Goal: Information Seeking & Learning: Learn about a topic

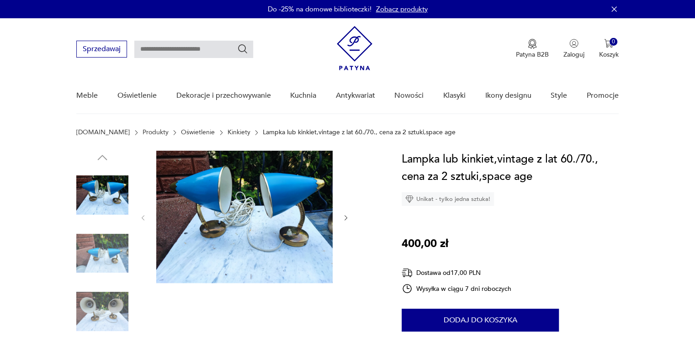
click at [228, 132] on link "Kinkiety" at bounding box center [239, 132] width 23 height 7
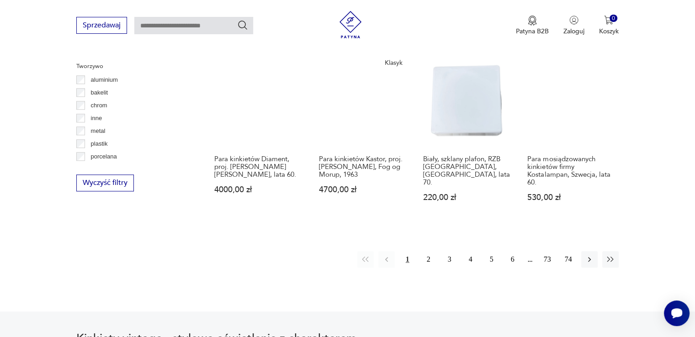
scroll to position [881, 0]
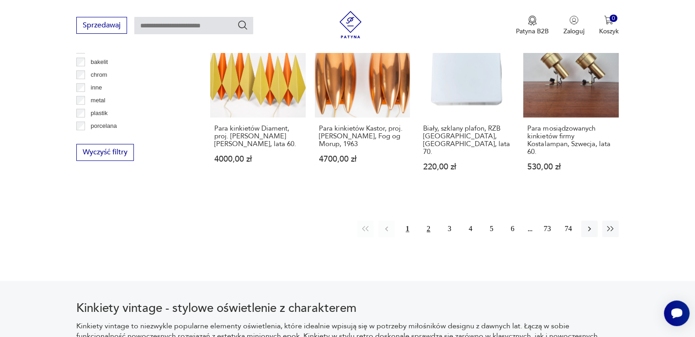
click at [429, 231] on button "2" at bounding box center [428, 229] width 16 height 16
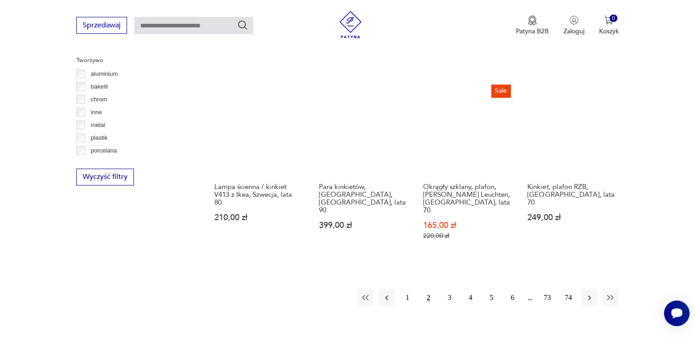
scroll to position [946, 0]
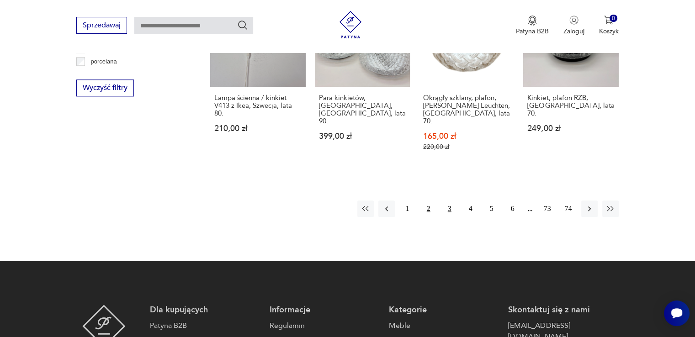
click at [450, 201] on button "3" at bounding box center [449, 209] width 16 height 16
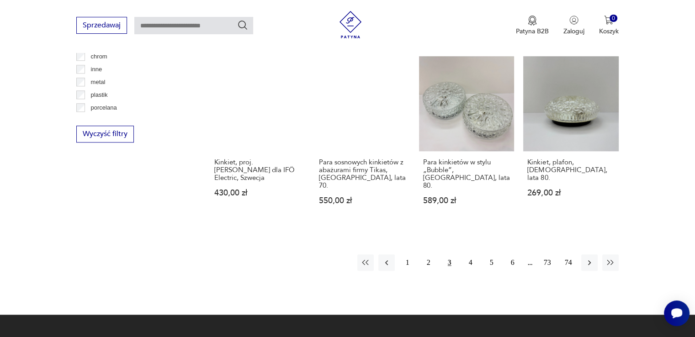
scroll to position [900, 0]
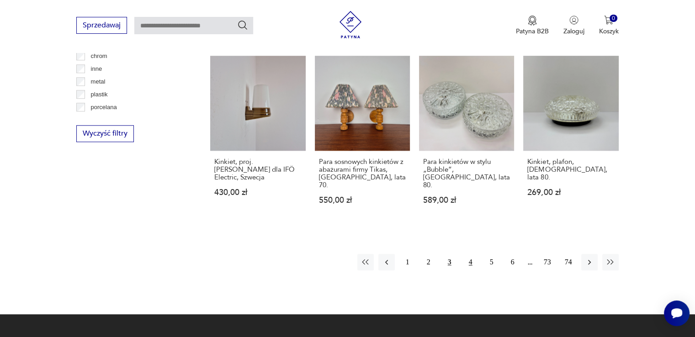
click at [467, 254] on button "4" at bounding box center [470, 262] width 16 height 16
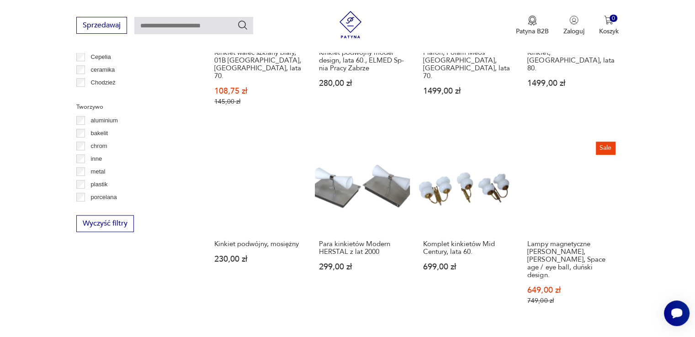
scroll to position [855, 0]
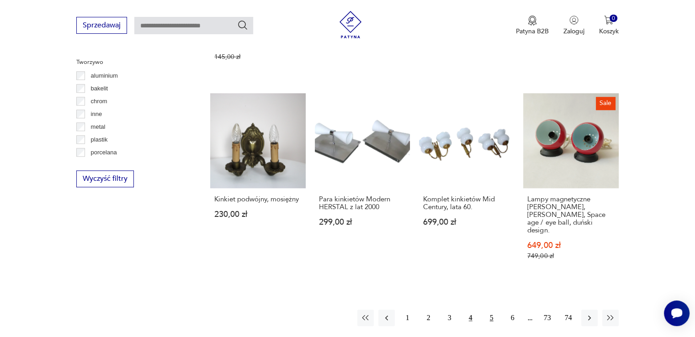
click at [492, 310] on button "5" at bounding box center [491, 318] width 16 height 16
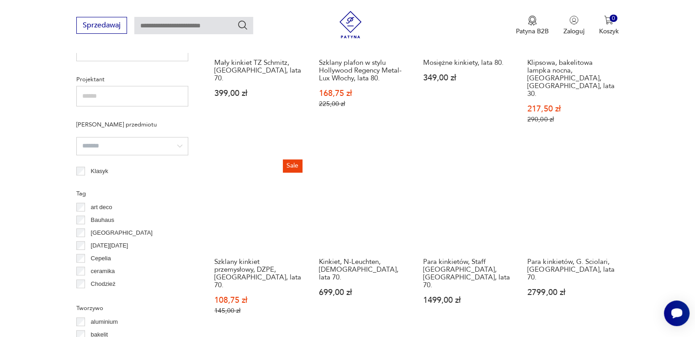
scroll to position [854, 0]
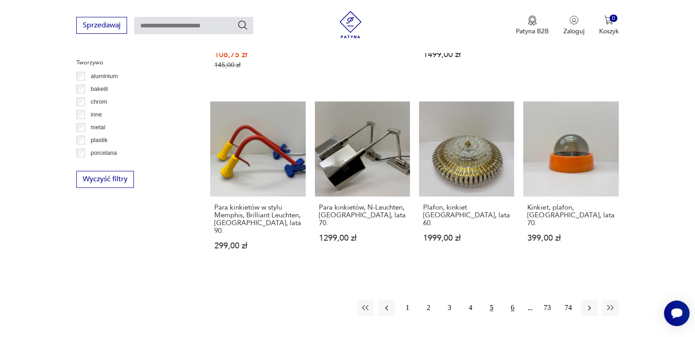
click at [508, 300] on button "6" at bounding box center [512, 308] width 16 height 16
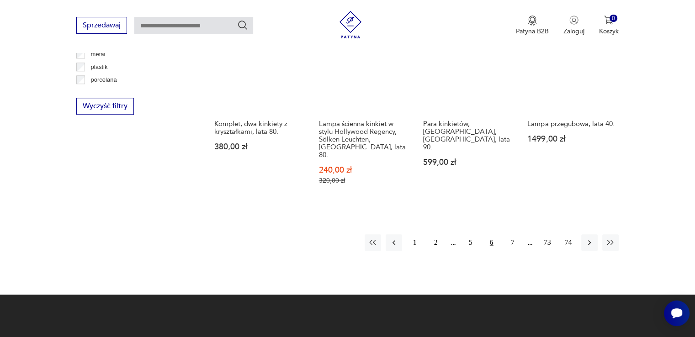
scroll to position [946, 0]
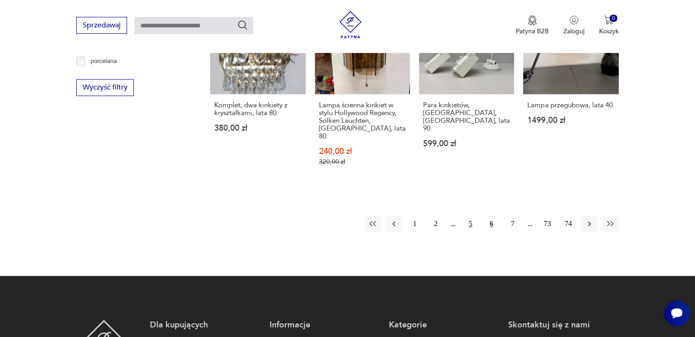
click at [472, 216] on button "5" at bounding box center [470, 224] width 16 height 16
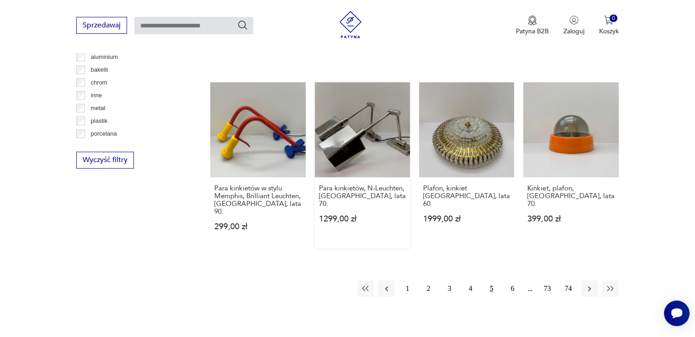
scroll to position [914, 0]
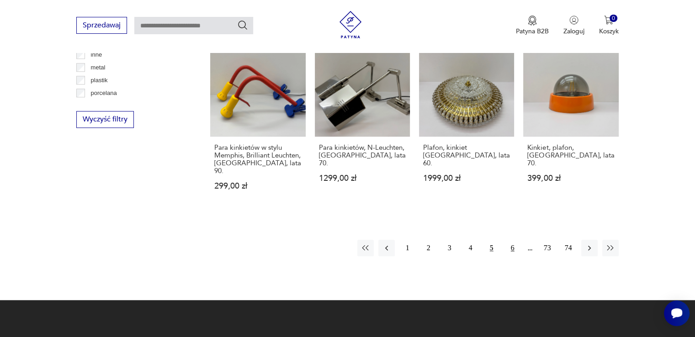
click at [514, 240] on button "6" at bounding box center [512, 248] width 16 height 16
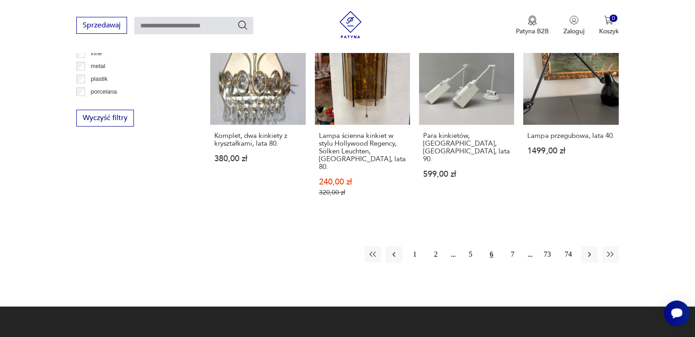
scroll to position [914, 0]
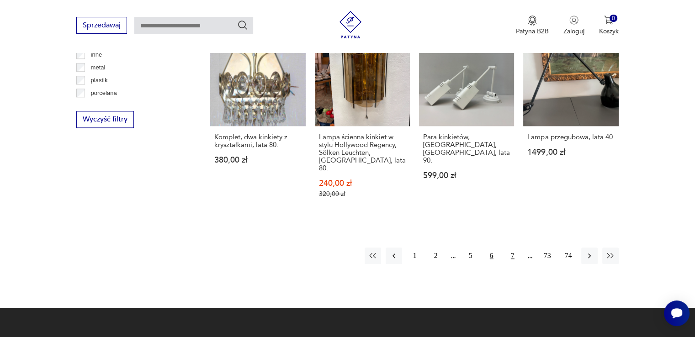
click at [511, 248] on button "7" at bounding box center [512, 256] width 16 height 16
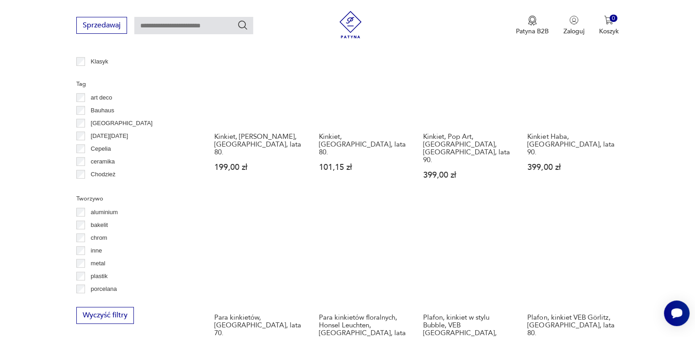
scroll to position [854, 0]
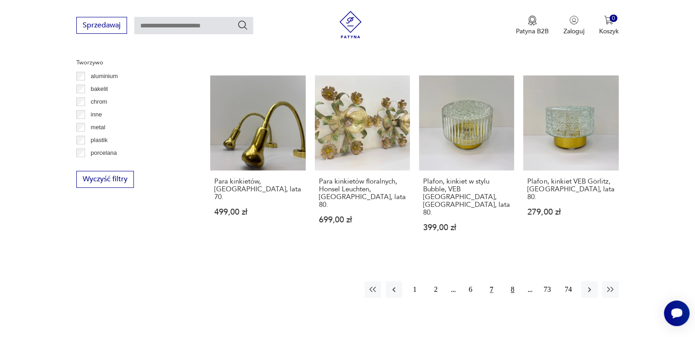
click at [512, 281] on button "8" at bounding box center [512, 289] width 16 height 16
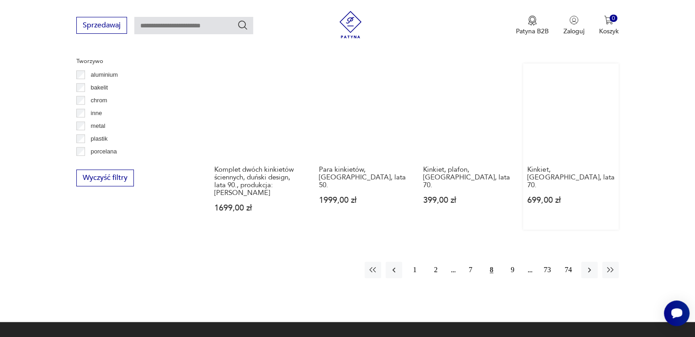
scroll to position [855, 0]
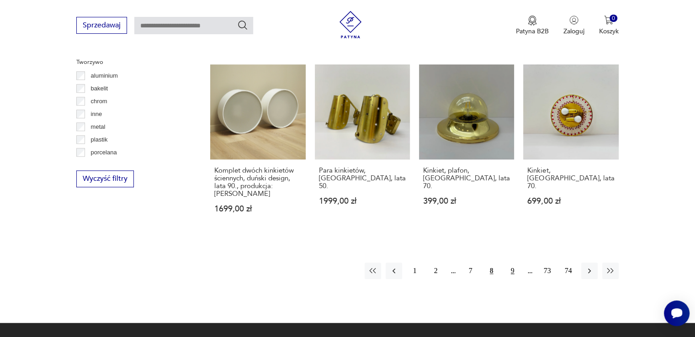
click at [512, 263] on button "9" at bounding box center [512, 271] width 16 height 16
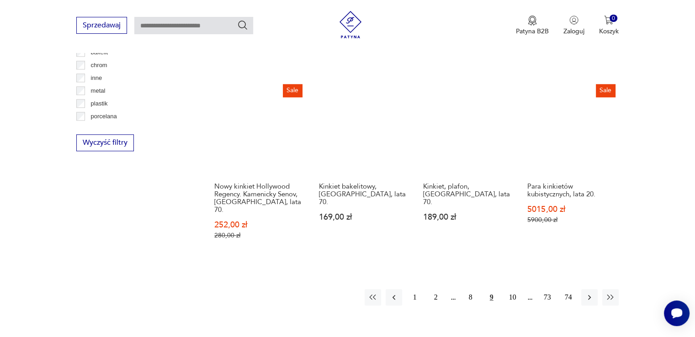
scroll to position [900, 0]
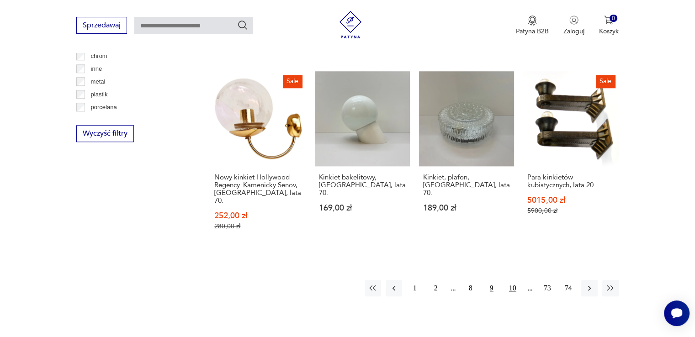
click at [512, 280] on button "10" at bounding box center [512, 288] width 16 height 16
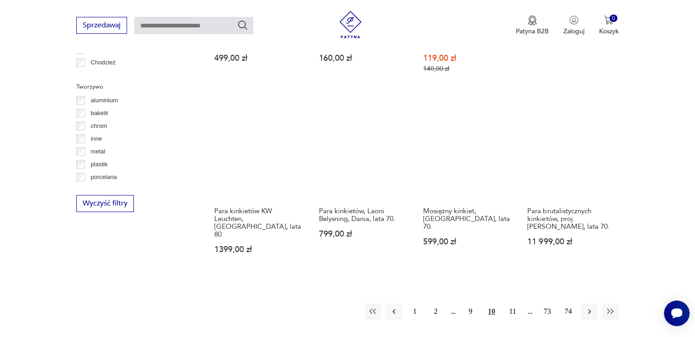
scroll to position [855, 0]
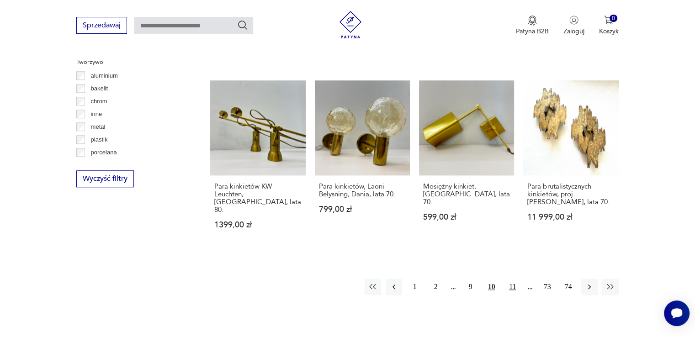
click at [511, 279] on button "11" at bounding box center [512, 287] width 16 height 16
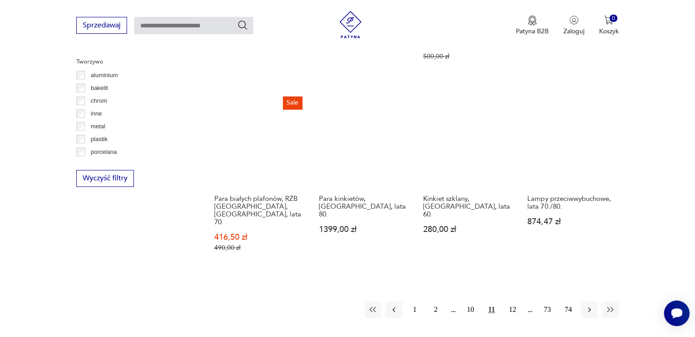
scroll to position [854, 0]
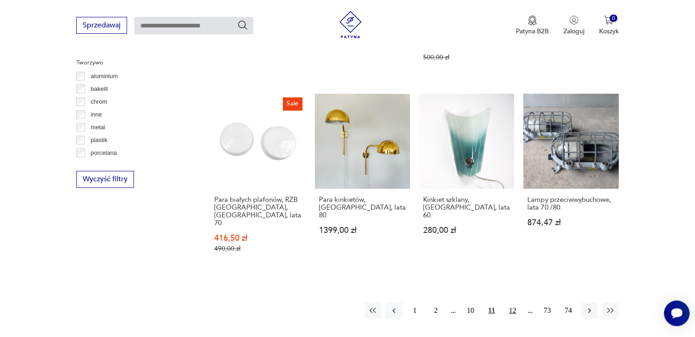
click at [510, 302] on button "12" at bounding box center [512, 310] width 16 height 16
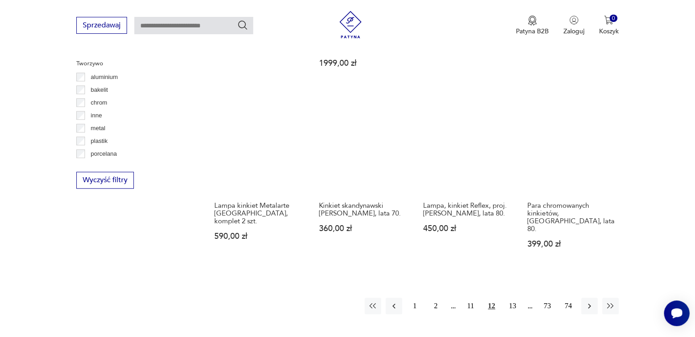
scroll to position [855, 0]
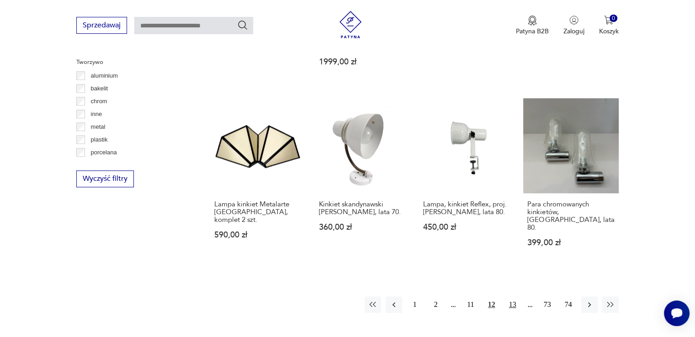
click at [514, 297] on button "13" at bounding box center [512, 305] width 16 height 16
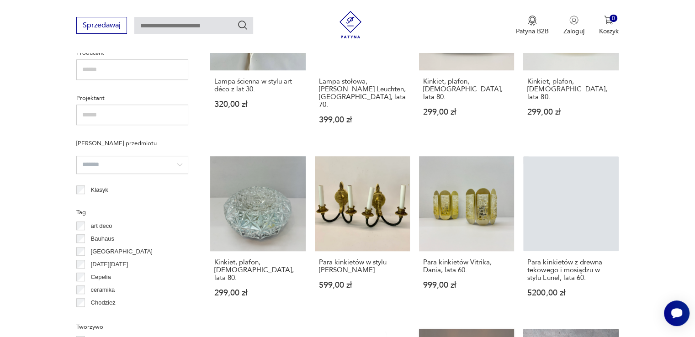
scroll to position [580, 0]
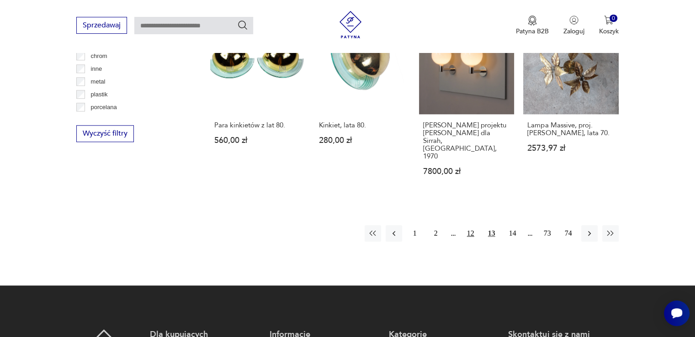
click at [466, 225] on button "12" at bounding box center [470, 233] width 16 height 16
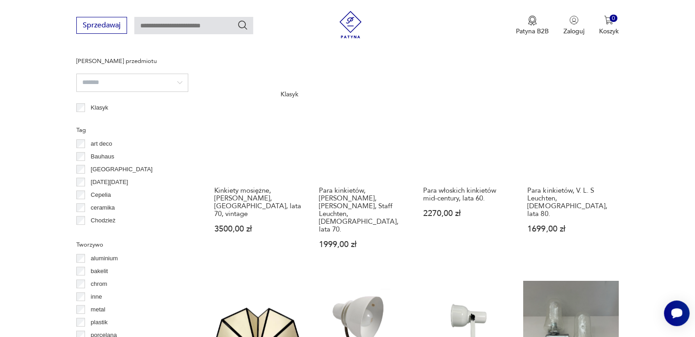
scroll to position [901, 0]
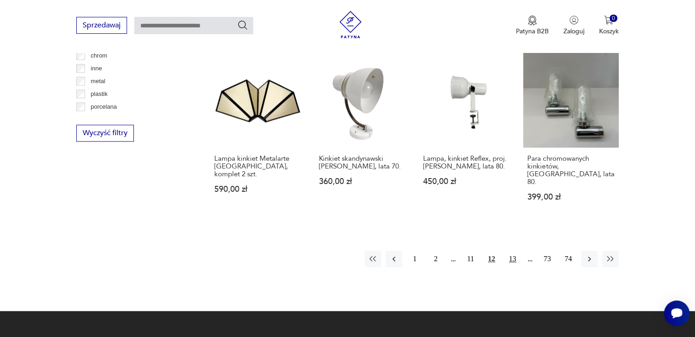
click at [514, 251] on button "13" at bounding box center [512, 259] width 16 height 16
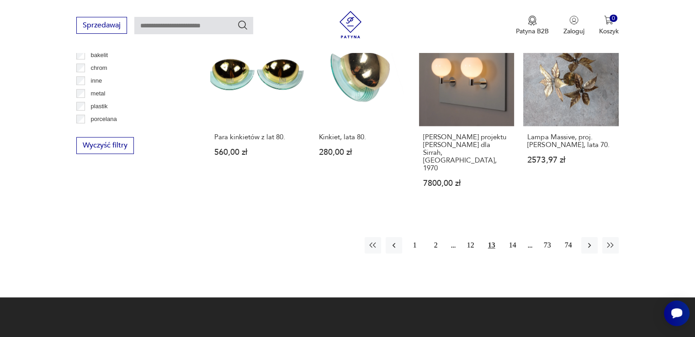
scroll to position [946, 0]
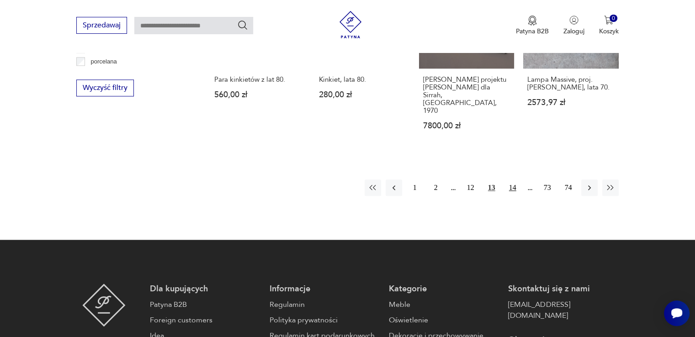
click at [516, 180] on button "14" at bounding box center [512, 188] width 16 height 16
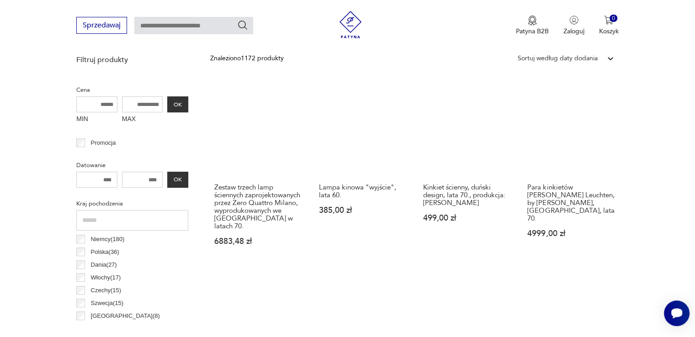
scroll to position [306, 0]
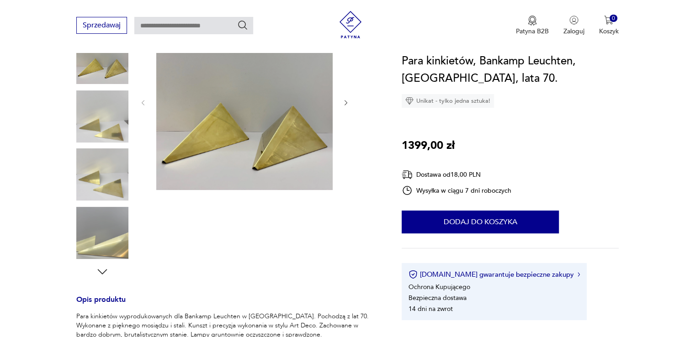
click at [345, 99] on icon "button" at bounding box center [346, 103] width 8 height 8
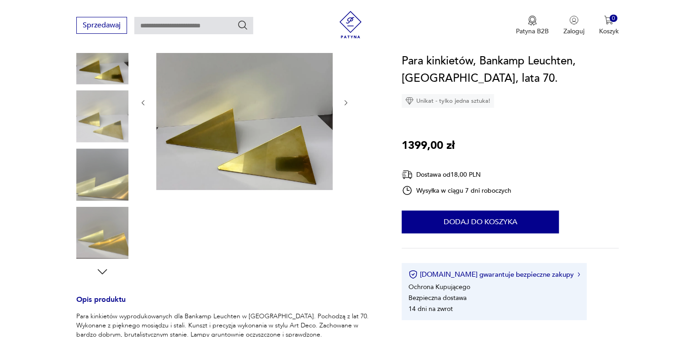
click at [347, 102] on icon "button" at bounding box center [346, 103] width 8 height 8
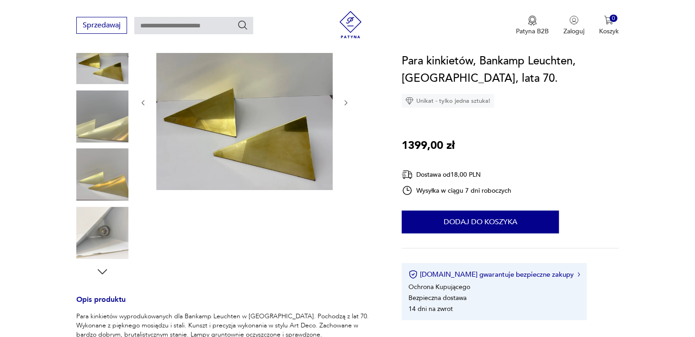
click at [347, 102] on icon "button" at bounding box center [346, 103] width 8 height 8
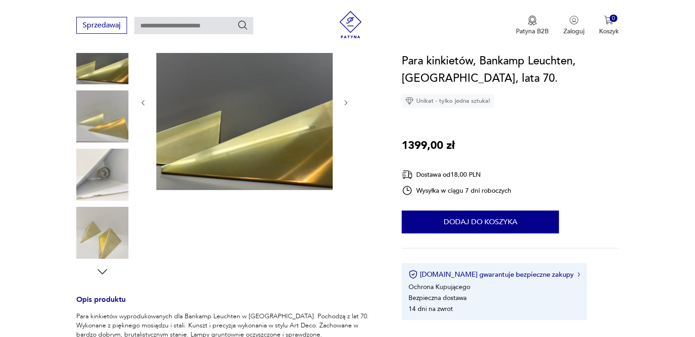
click at [347, 102] on icon "button" at bounding box center [346, 103] width 8 height 8
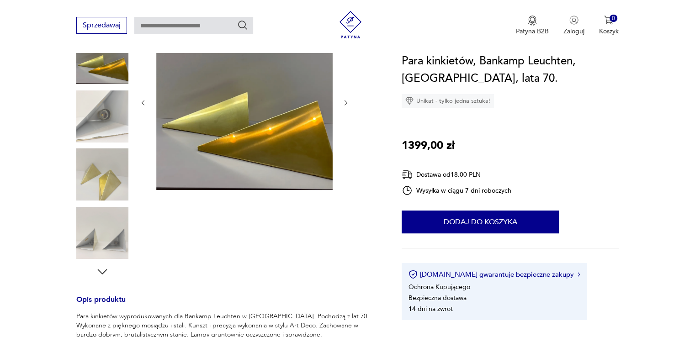
click at [347, 102] on icon "button" at bounding box center [346, 103] width 8 height 8
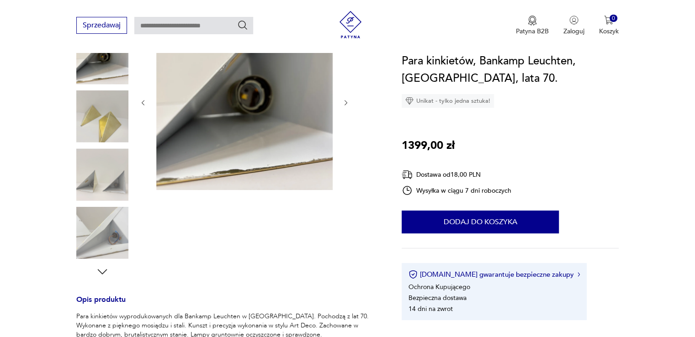
click at [347, 102] on icon "button" at bounding box center [346, 103] width 8 height 8
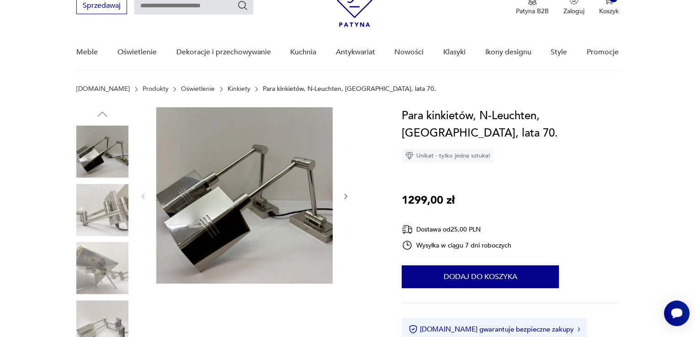
scroll to position [46, 0]
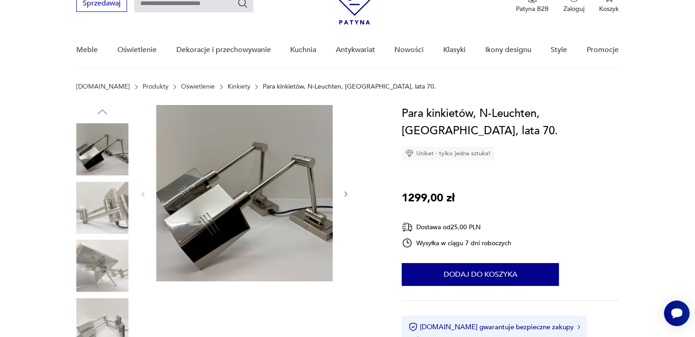
click at [344, 194] on icon "button" at bounding box center [346, 195] width 8 height 8
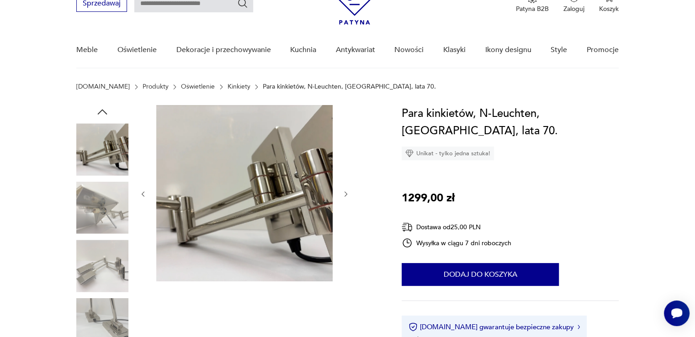
click at [344, 194] on icon "button" at bounding box center [346, 195] width 8 height 8
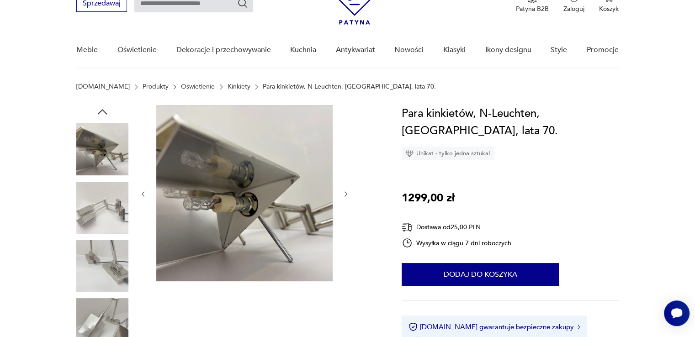
click at [344, 194] on icon "button" at bounding box center [346, 195] width 8 height 8
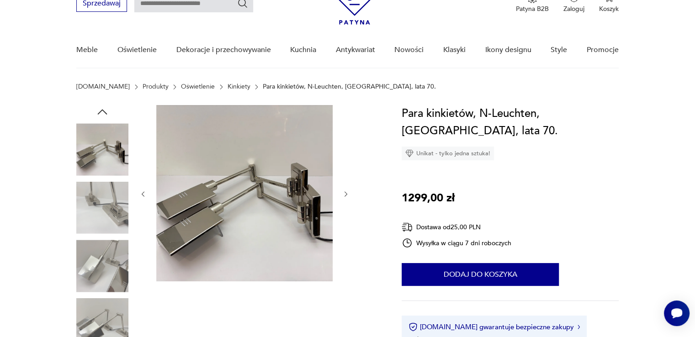
click at [344, 194] on icon "button" at bounding box center [346, 195] width 8 height 8
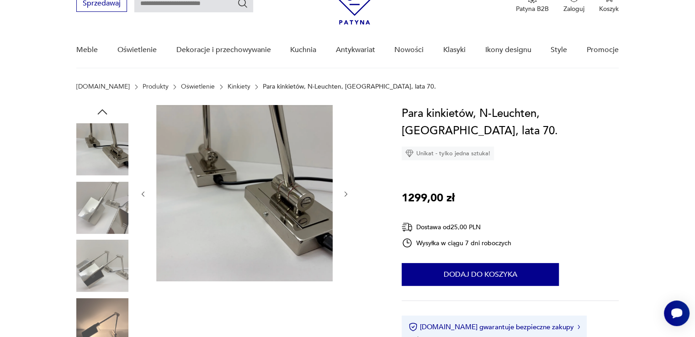
click at [344, 194] on icon "button" at bounding box center [346, 195] width 8 height 8
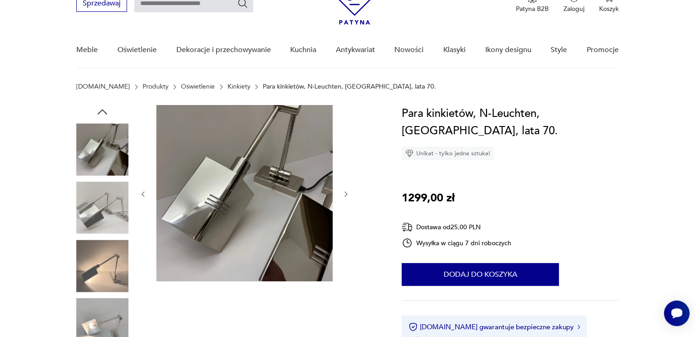
click at [344, 194] on icon "button" at bounding box center [346, 195] width 8 height 8
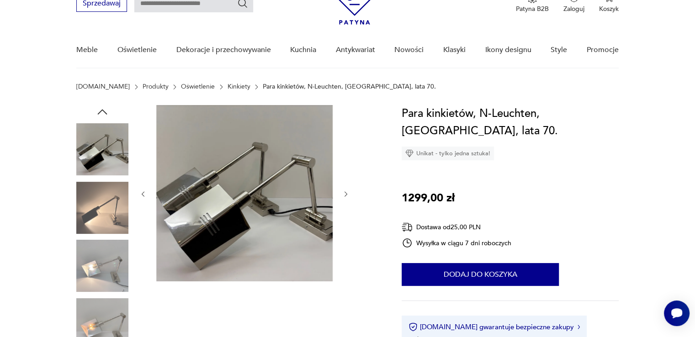
click at [344, 194] on icon "button" at bounding box center [346, 195] width 8 height 8
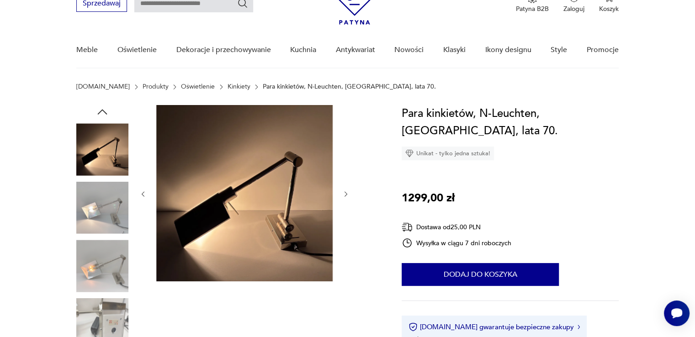
click at [344, 194] on icon "button" at bounding box center [346, 195] width 8 height 8
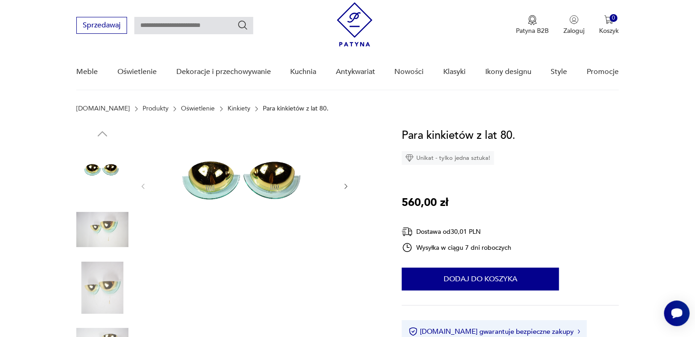
scroll to position [91, 0]
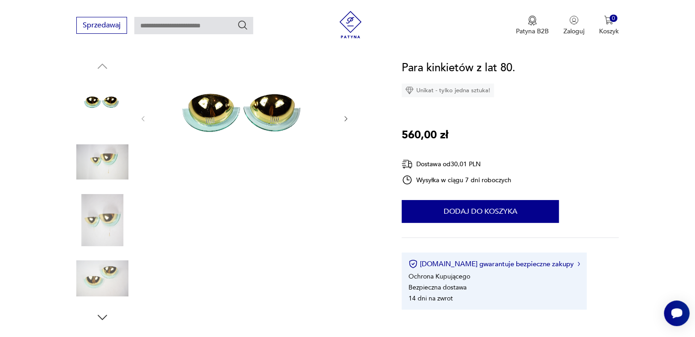
click at [347, 116] on icon "button" at bounding box center [346, 119] width 8 height 8
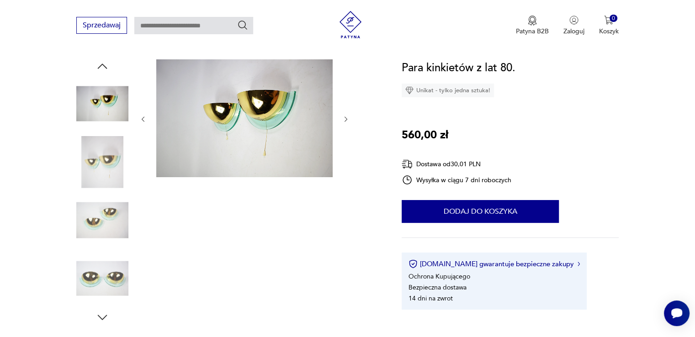
click at [347, 116] on icon "button" at bounding box center [346, 120] width 8 height 8
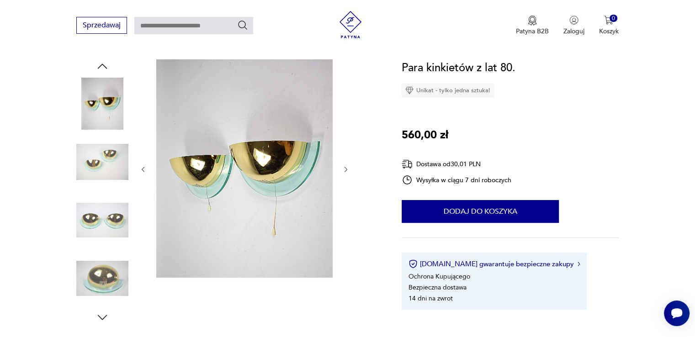
click at [344, 168] on icon "button" at bounding box center [346, 170] width 8 height 8
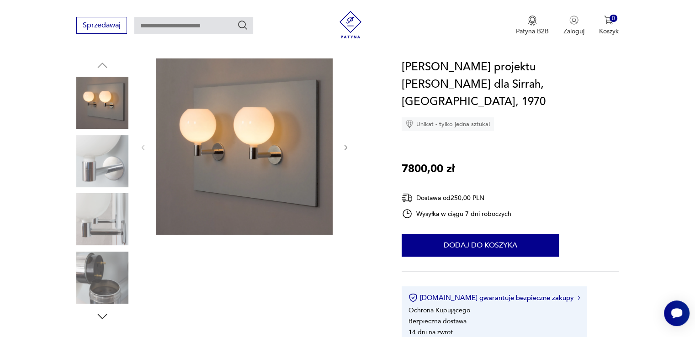
scroll to position [91, 0]
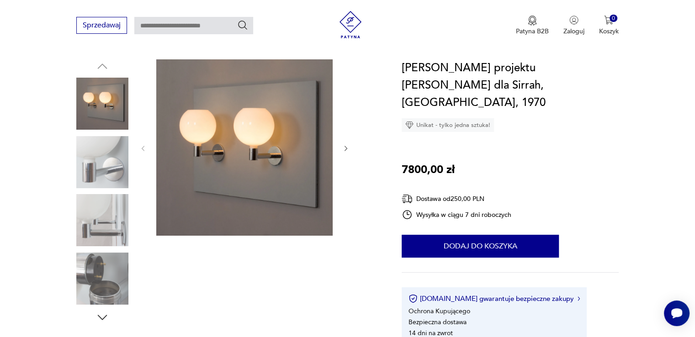
click at [347, 149] on icon "button" at bounding box center [346, 149] width 8 height 8
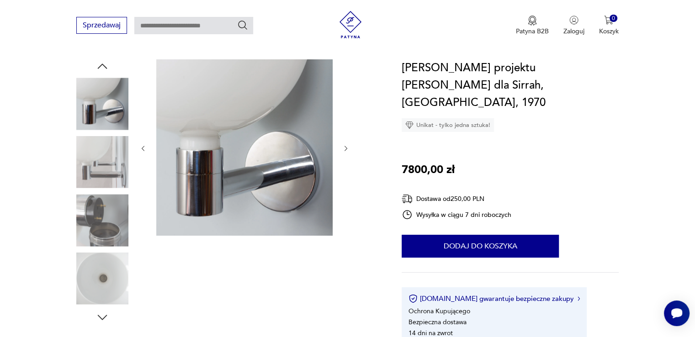
click at [347, 149] on icon "button" at bounding box center [346, 149] width 8 height 8
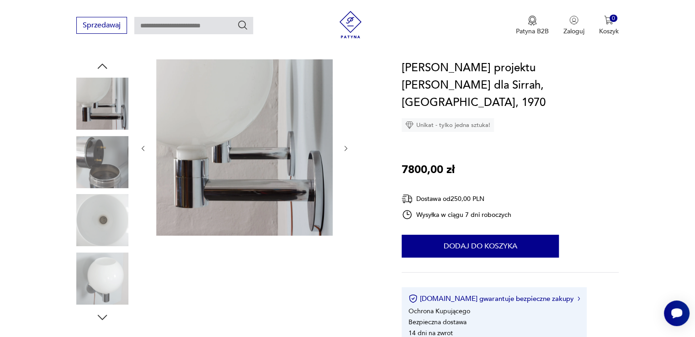
click at [347, 149] on icon "button" at bounding box center [346, 149] width 8 height 8
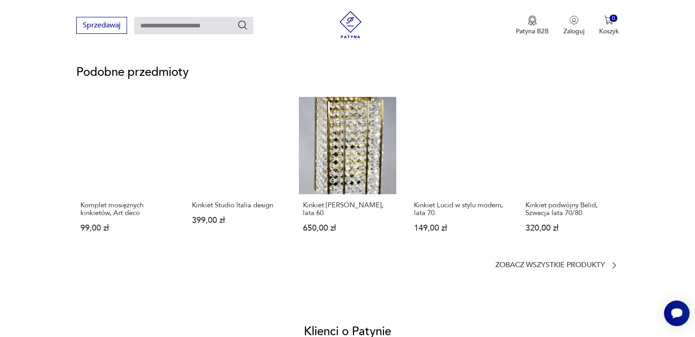
scroll to position [685, 0]
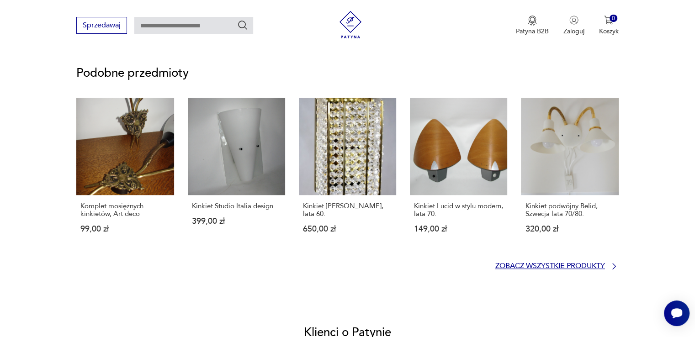
click at [561, 267] on p "Zobacz wszystkie produkty" at bounding box center [550, 266] width 110 height 6
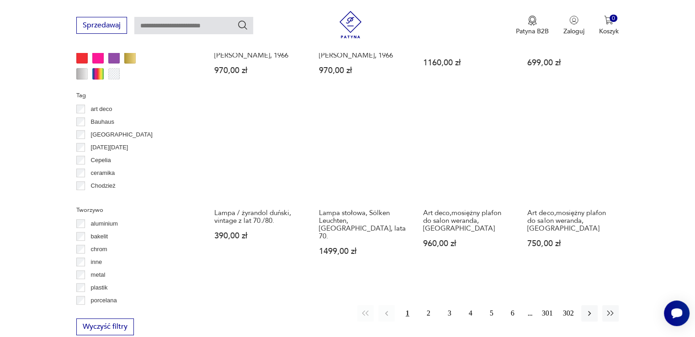
scroll to position [836, 0]
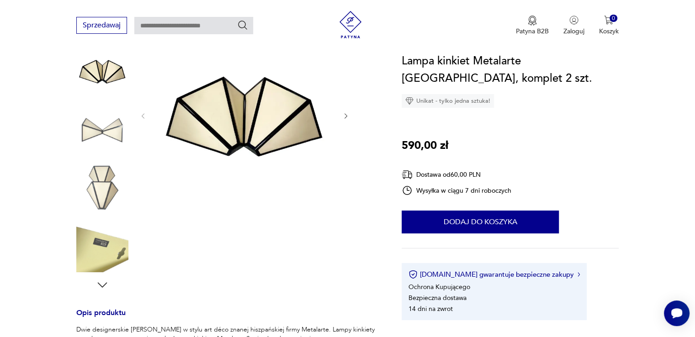
scroll to position [137, 0]
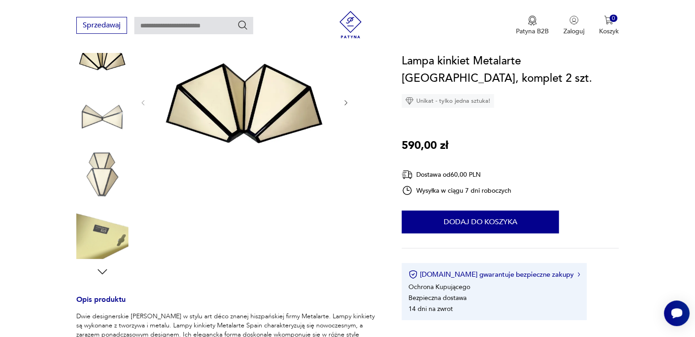
click at [346, 102] on icon "button" at bounding box center [345, 102] width 3 height 5
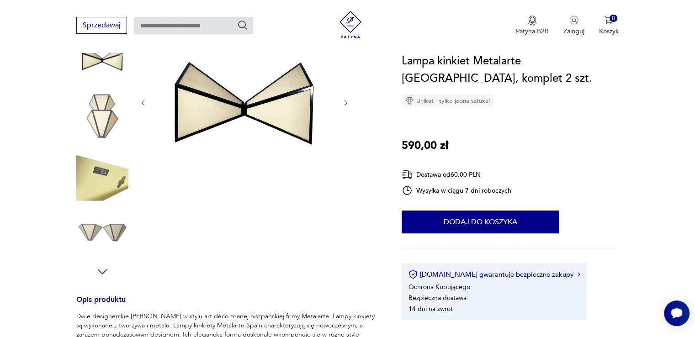
click at [346, 102] on icon "button" at bounding box center [345, 102] width 3 height 5
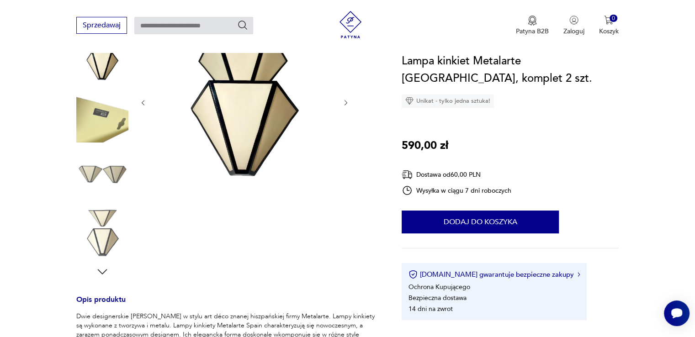
click at [346, 102] on icon "button" at bounding box center [345, 102] width 3 height 5
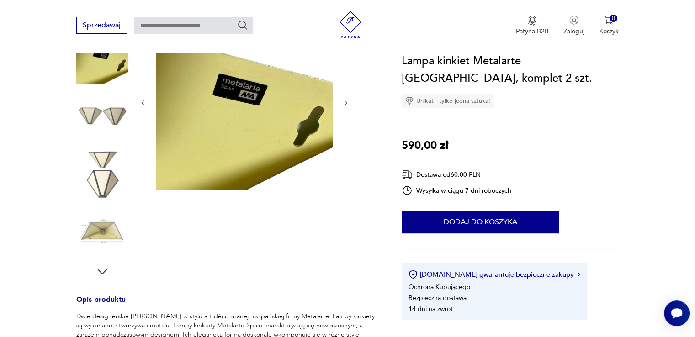
click at [346, 102] on icon "button" at bounding box center [345, 102] width 3 height 5
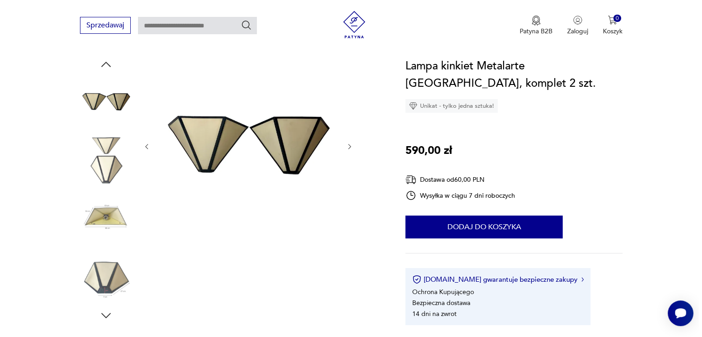
scroll to position [91, 0]
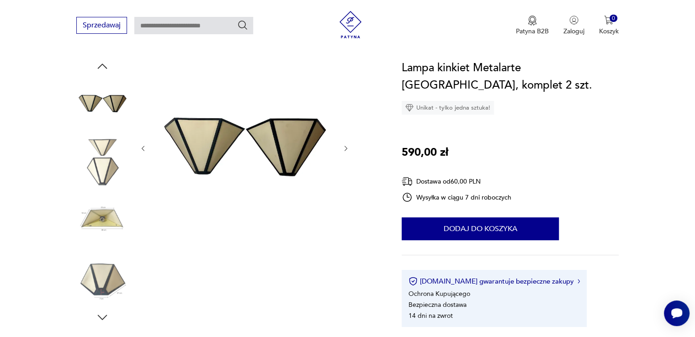
click at [299, 113] on img at bounding box center [244, 147] width 176 height 176
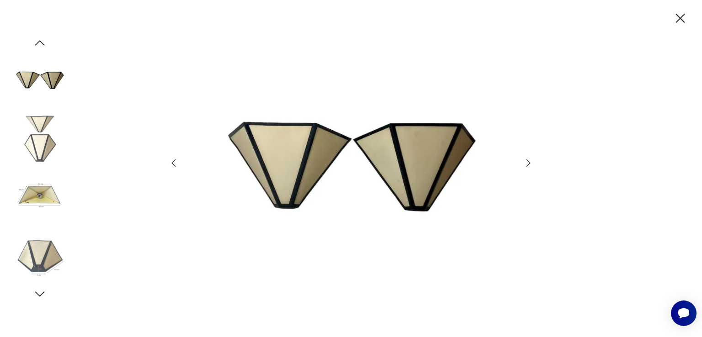
click at [429, 148] on img at bounding box center [350, 168] width 325 height 270
click at [528, 161] on icon "button" at bounding box center [528, 162] width 4 height 7
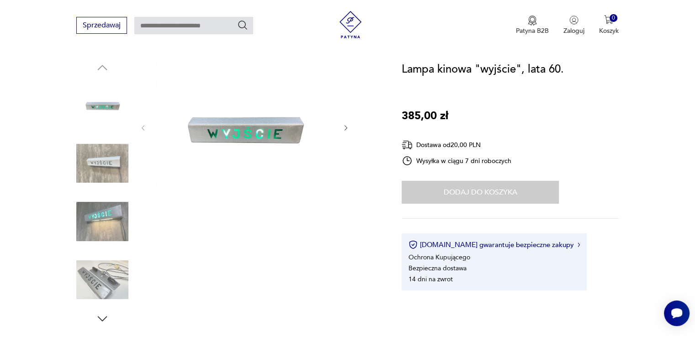
scroll to position [91, 0]
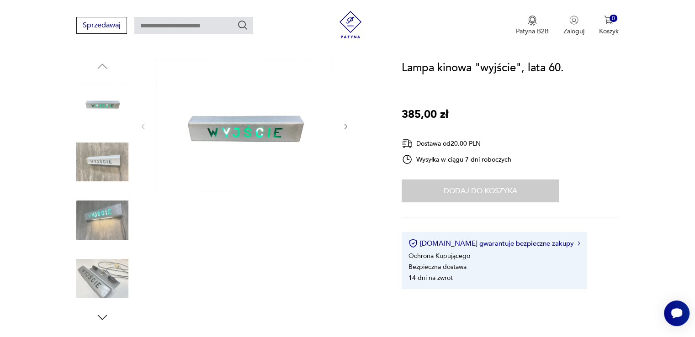
click at [342, 126] on icon "button" at bounding box center [346, 127] width 8 height 8
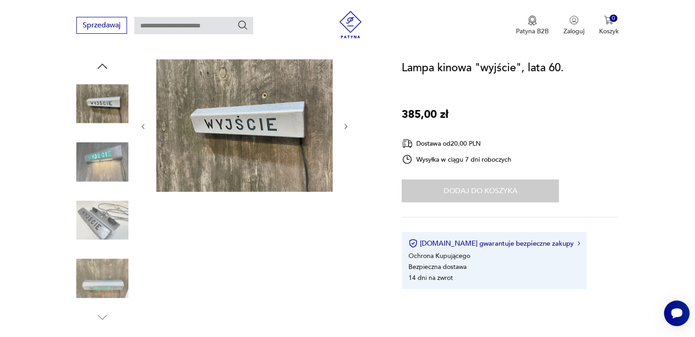
click at [346, 126] on icon "button" at bounding box center [345, 126] width 3 height 5
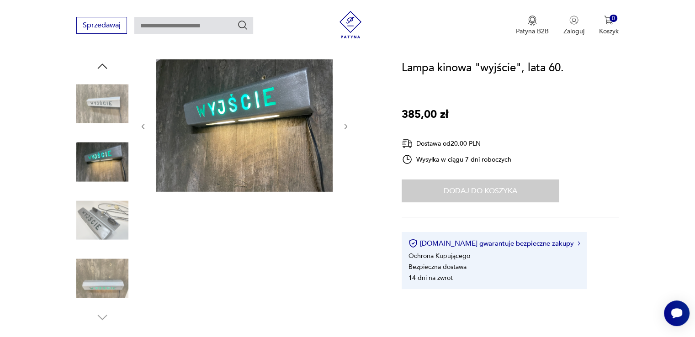
click at [349, 126] on icon "button" at bounding box center [346, 127] width 8 height 8
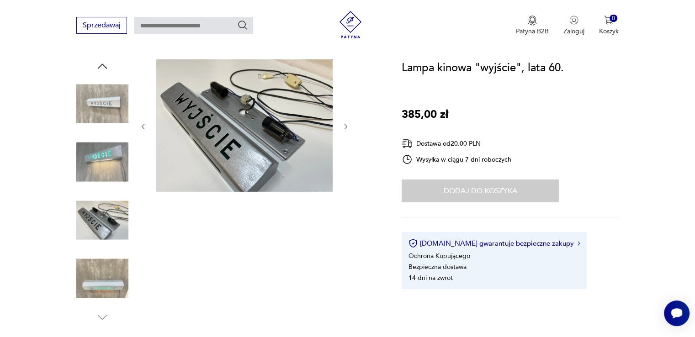
click at [349, 126] on icon "button" at bounding box center [346, 127] width 8 height 8
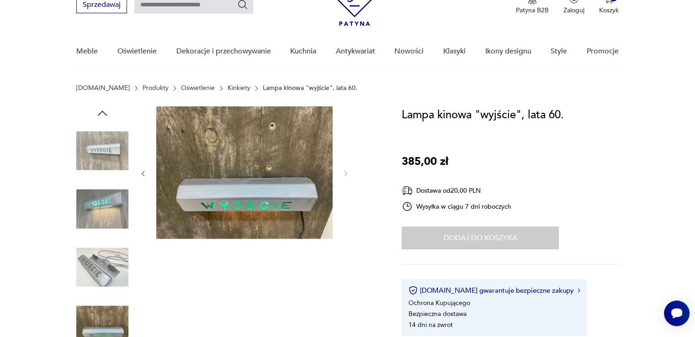
scroll to position [46, 0]
